Goal: Check status

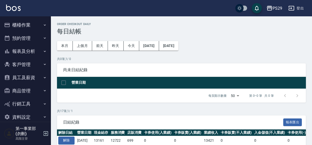
scroll to position [49, 0]
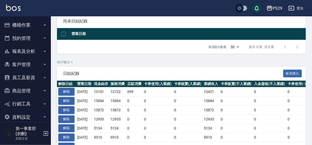
scroll to position [49, 0]
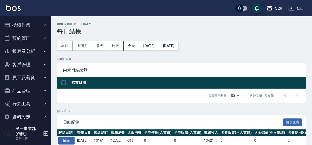
scroll to position [49, 0]
